Goal: Check status: Check status

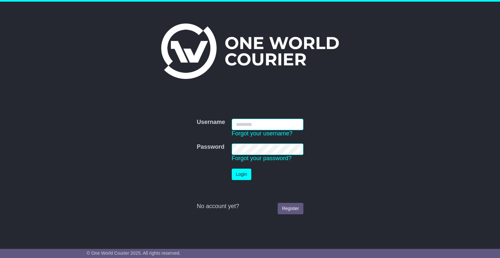
click at [281, 119] on input "Username" at bounding box center [268, 124] width 72 height 11
type input "**********"
click at [243, 176] on button "Login" at bounding box center [242, 173] width 20 height 11
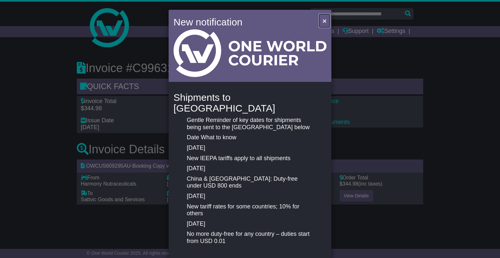
click at [324, 21] on span "×" at bounding box center [325, 20] width 4 height 7
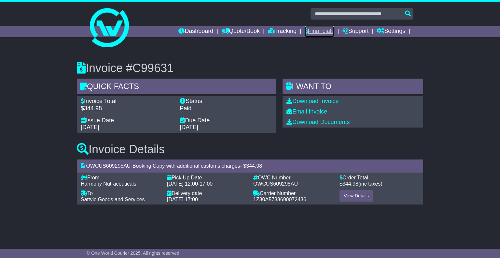
click at [308, 33] on link "Financials" at bounding box center [320, 31] width 30 height 11
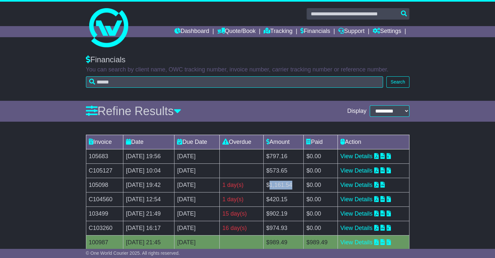
drag, startPoint x: 288, startPoint y: 183, endPoint x: 309, endPoint y: 184, distance: 20.8
click at [303, 184] on td "$1,161.54" at bounding box center [283, 184] width 40 height 14
copy td "1,161.54"
click at [353, 182] on link "View Details" at bounding box center [357, 184] width 32 height 7
click at [295, 155] on td "$797.16" at bounding box center [283, 156] width 40 height 14
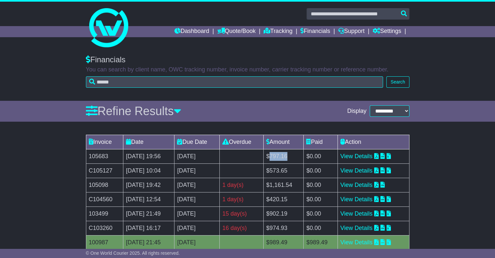
click at [295, 155] on td "$797.16" at bounding box center [283, 156] width 40 height 14
copy td "797.16"
click at [368, 155] on link "View Details" at bounding box center [357, 156] width 32 height 7
